Goal: Book appointment/travel/reservation

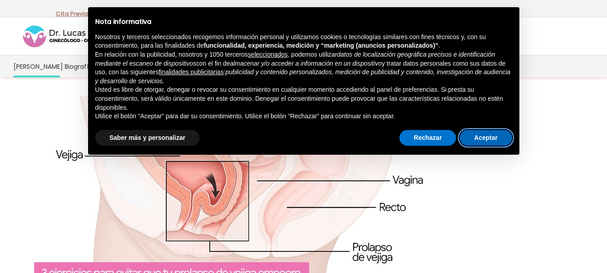
click at [497, 136] on button "Aceptar" at bounding box center [485, 138] width 52 height 16
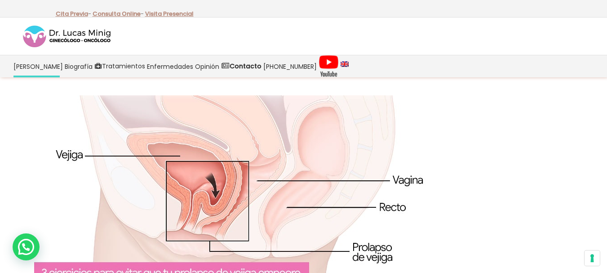
drag, startPoint x: 609, startPoint y: 20, endPoint x: 613, endPoint y: -1, distance: 21.4
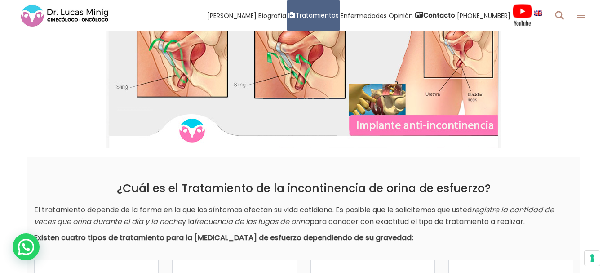
scroll to position [163, 0]
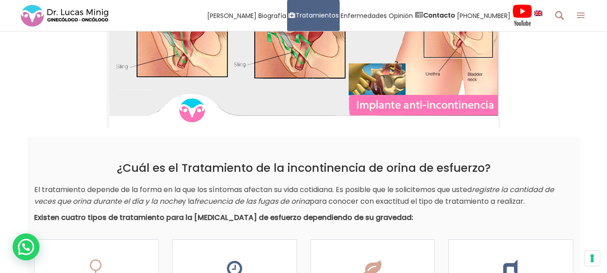
click at [418, 88] on img at bounding box center [303, 51] width 394 height 153
click at [385, 92] on img at bounding box center [303, 51] width 394 height 153
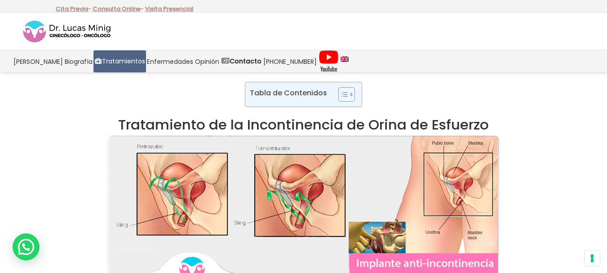
scroll to position [0, 0]
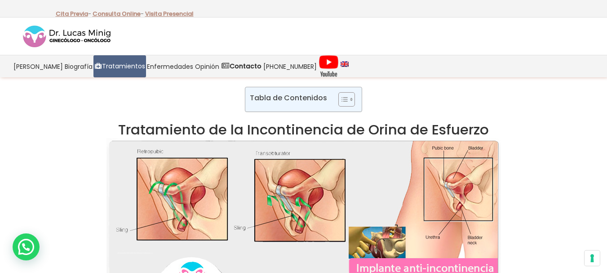
click at [339, 154] on img at bounding box center [303, 214] width 394 height 153
